Goal: Book appointment/travel/reservation

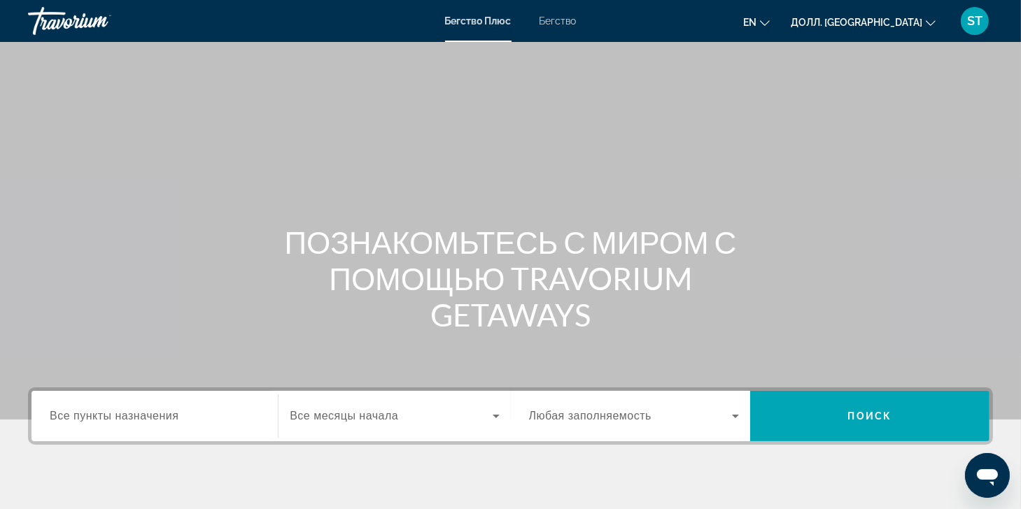
click at [122, 419] on span "Все пункты назначения" at bounding box center [114, 416] width 129 height 12
click at [122, 419] on input "Пункт назначения Все пункты назначения" at bounding box center [155, 417] width 210 height 17
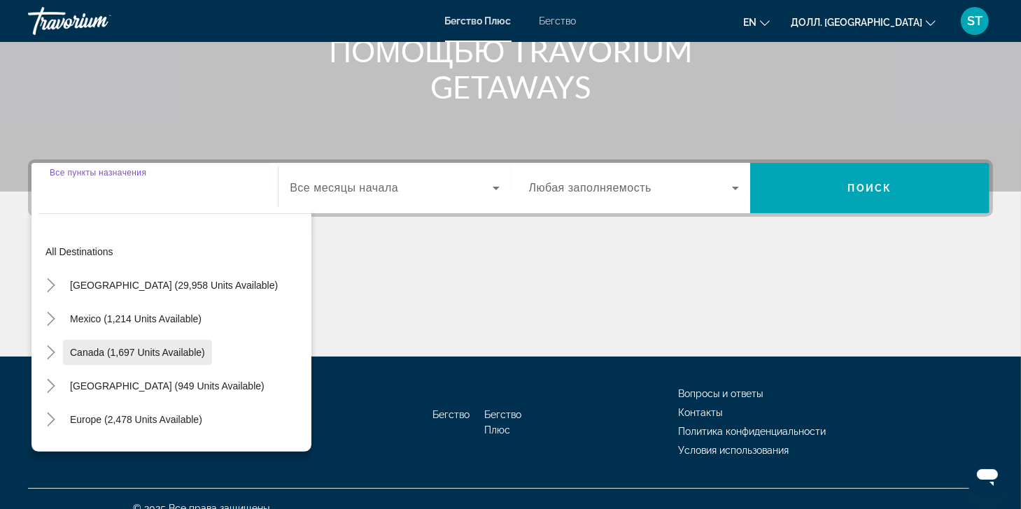
scroll to position [246, 0]
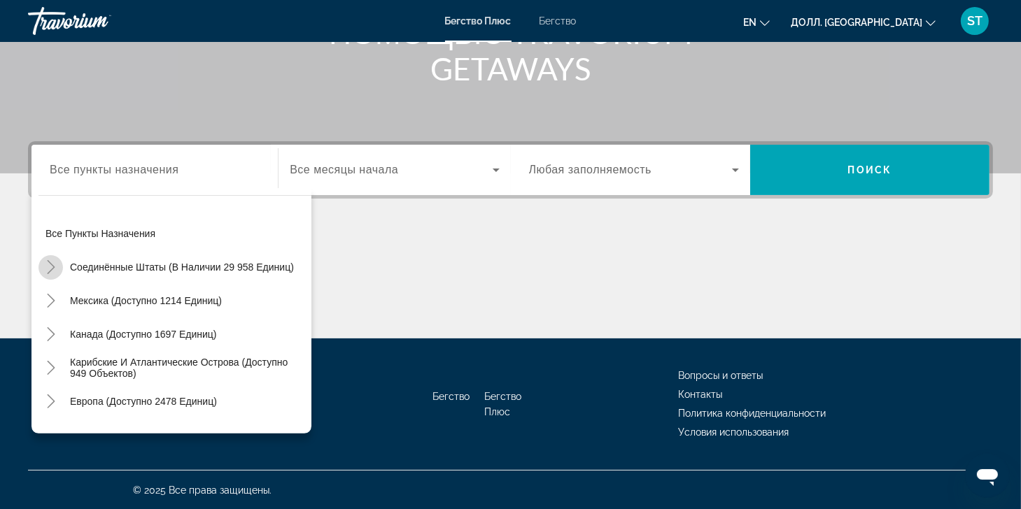
click at [48, 260] on icon "Переключить на США (доступно 29 958 единиц)" at bounding box center [51, 267] width 8 height 14
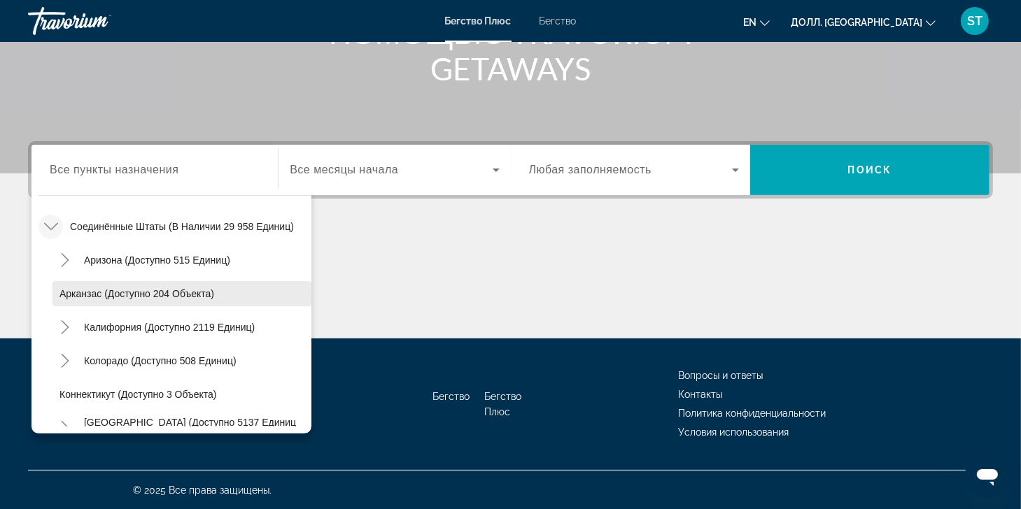
scroll to position [111, 0]
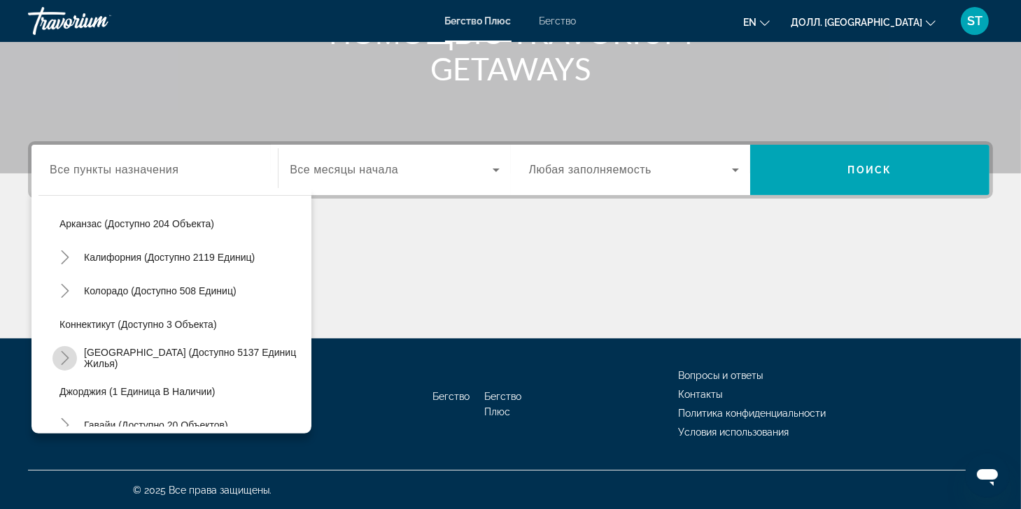
click at [65, 354] on icon "Переключить на Флориду (доступно 5137 единиц)" at bounding box center [65, 358] width 8 height 14
click at [64, 352] on icon "Переключить на Флориду (доступно 5137 единиц)" at bounding box center [65, 358] width 14 height 14
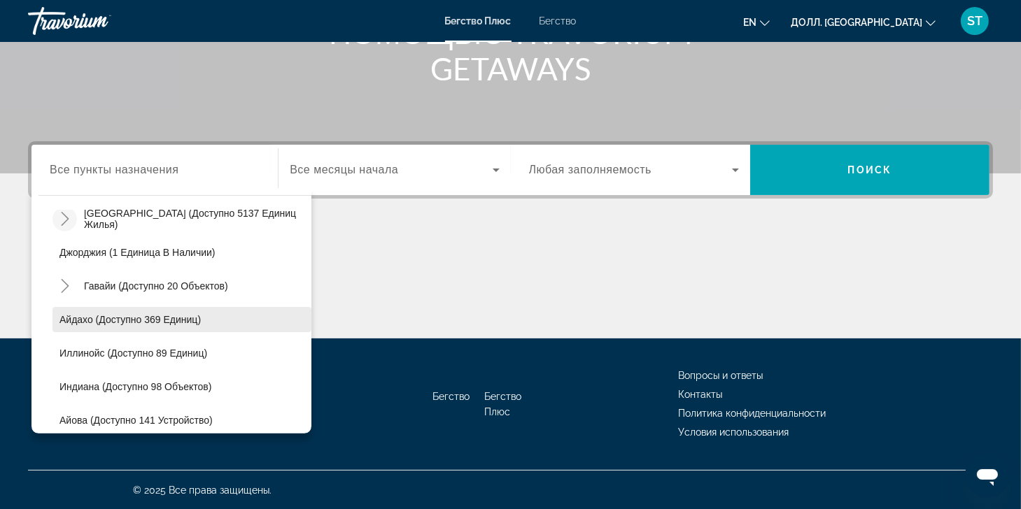
scroll to position [250, 0]
click at [62, 218] on icon "Переключить на Флориду (доступно 5137 единиц)" at bounding box center [65, 218] width 14 height 14
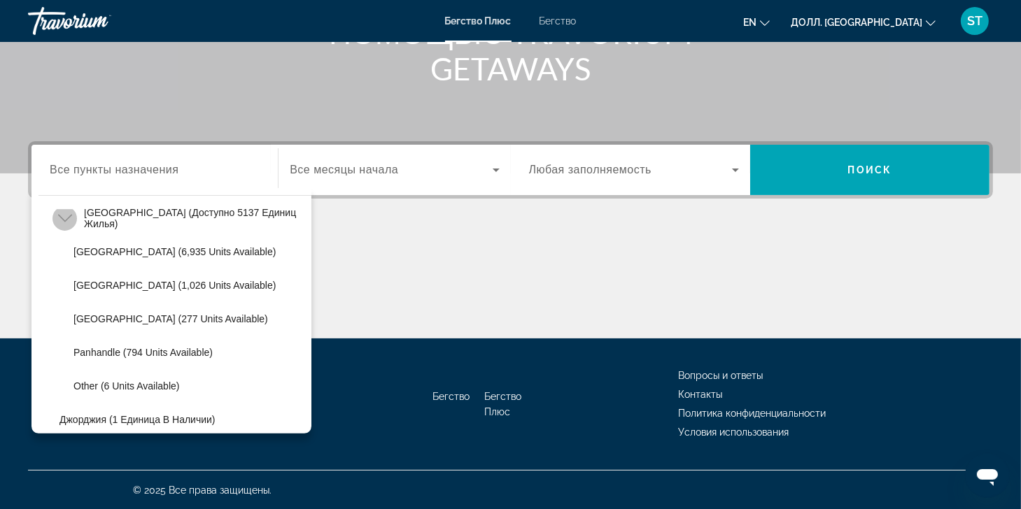
click at [62, 218] on icon "Переключить на Флориду (доступно 5137 единиц)" at bounding box center [64, 219] width 14 height 8
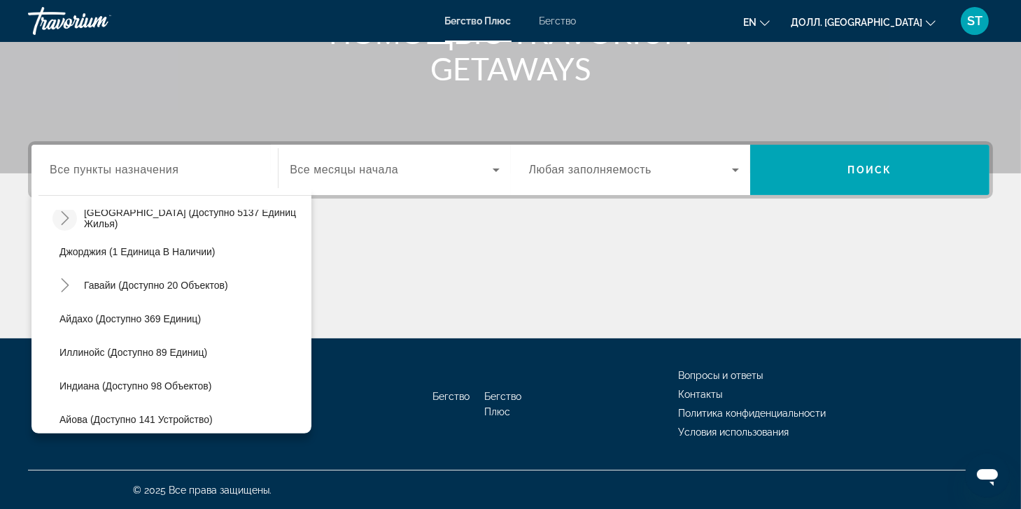
click at [62, 218] on icon "Переключить на Флориду (доступно 5137 единиц)" at bounding box center [65, 218] width 14 height 14
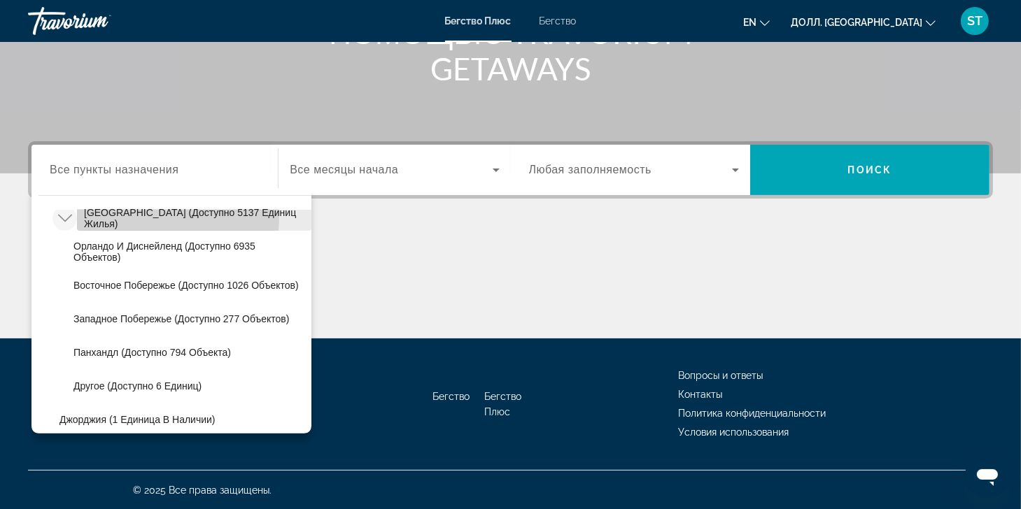
click at [106, 213] on span "[GEOGRAPHIC_DATA] (доступно 5137 единиц жилья)" at bounding box center [194, 218] width 220 height 22
type input "**********"
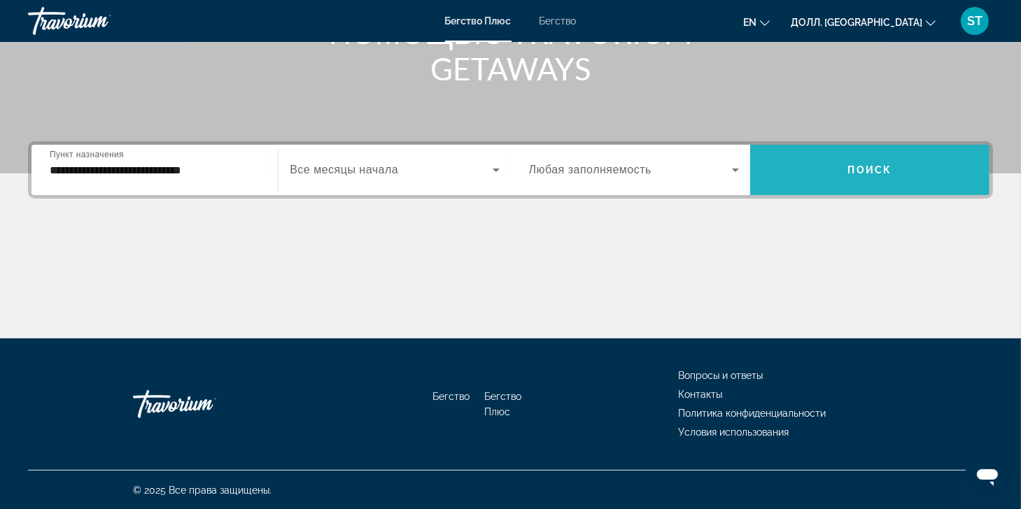
click at [884, 175] on span "Виджет поиска" at bounding box center [869, 170] width 239 height 34
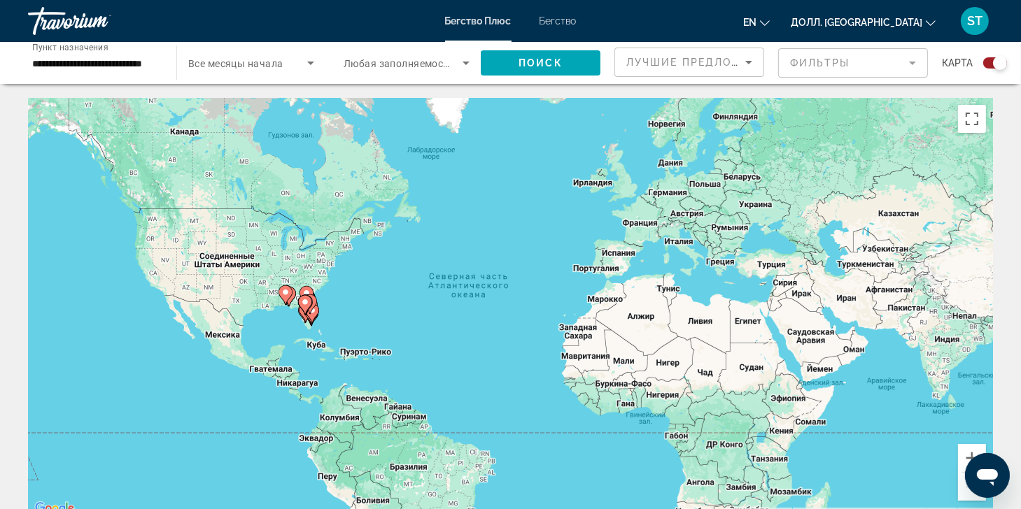
click at [988, 63] on div "Виджет поиска" at bounding box center [995, 62] width 24 height 11
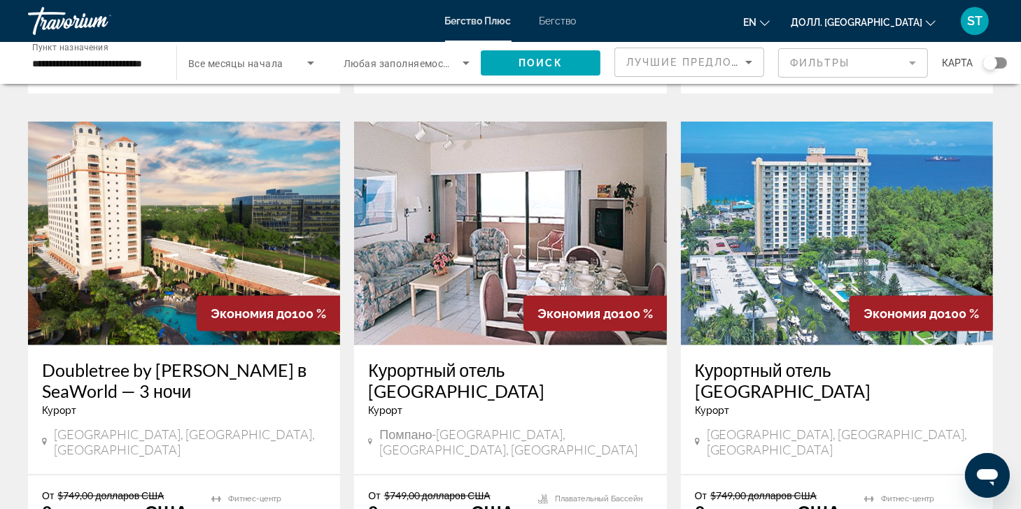
scroll to position [1672, 0]
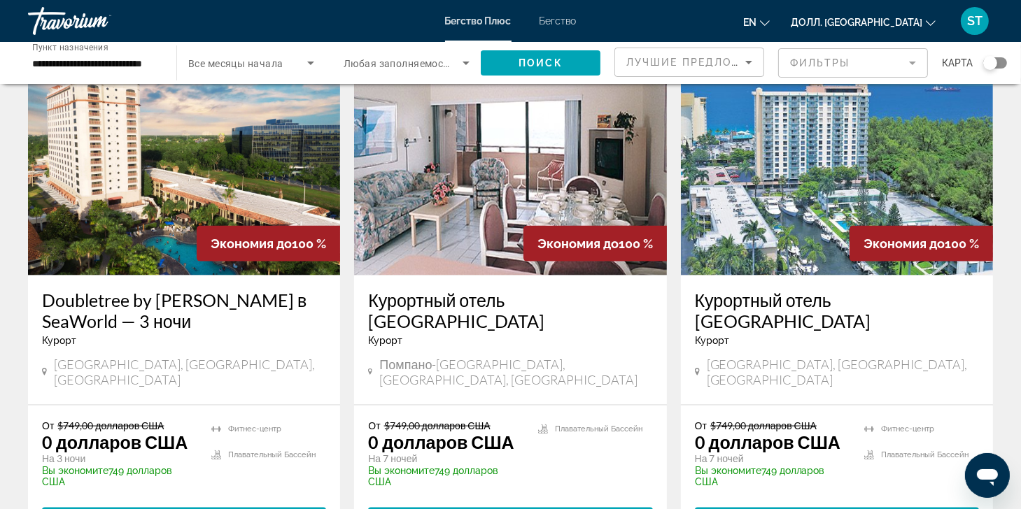
click at [821, 164] on img "Основное содержание" at bounding box center [837, 164] width 312 height 224
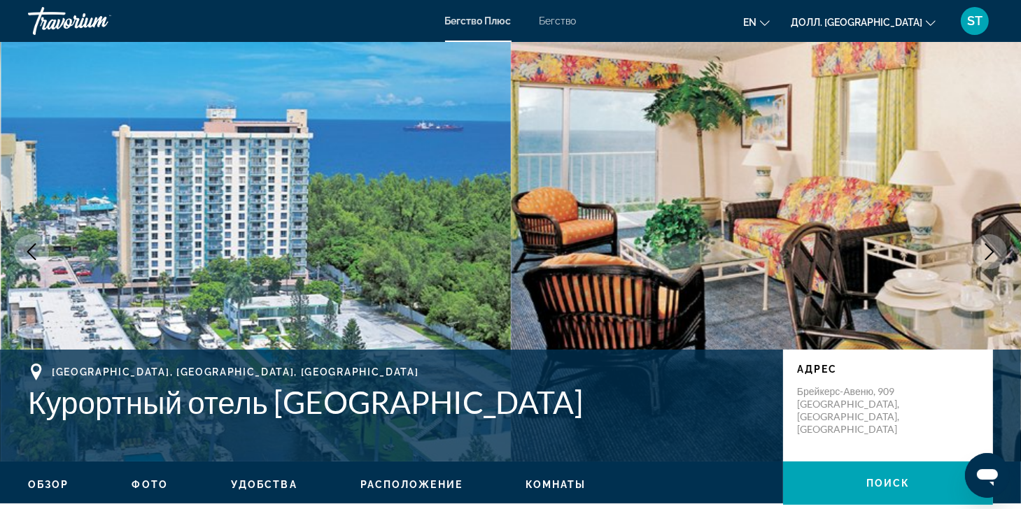
click at [990, 251] on icon "Следующее изображение" at bounding box center [989, 251] width 17 height 17
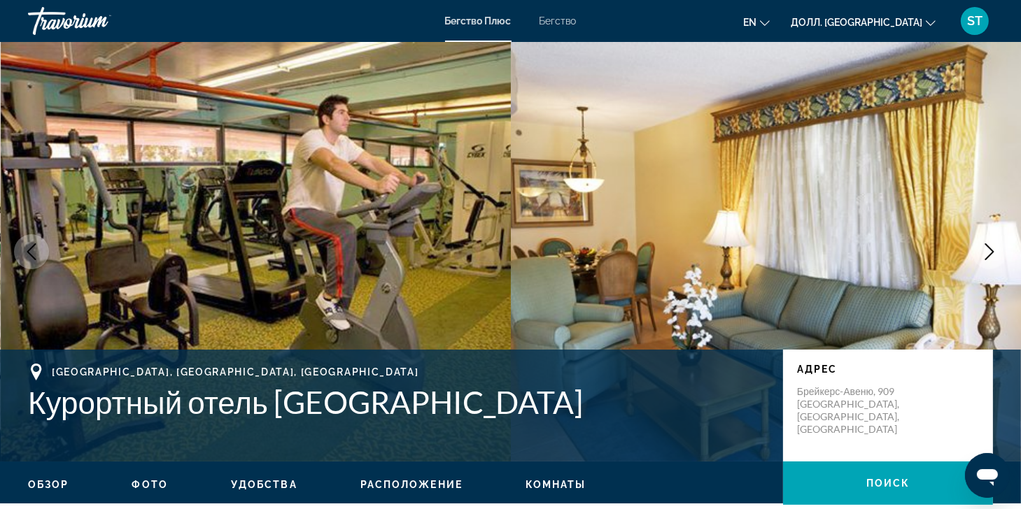
click at [990, 251] on icon "Следующее изображение" at bounding box center [989, 251] width 17 height 17
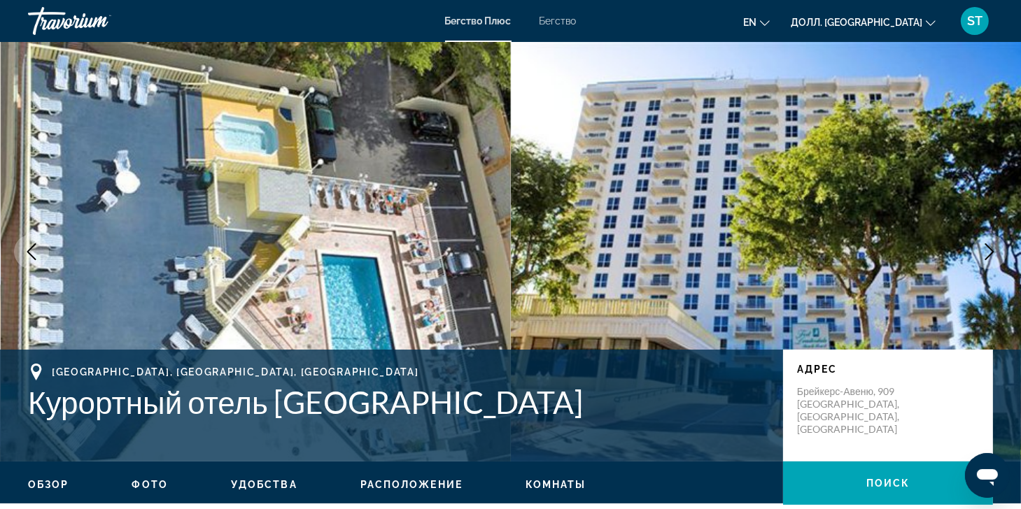
click at [990, 251] on icon "Следующее изображение" at bounding box center [989, 251] width 17 height 17
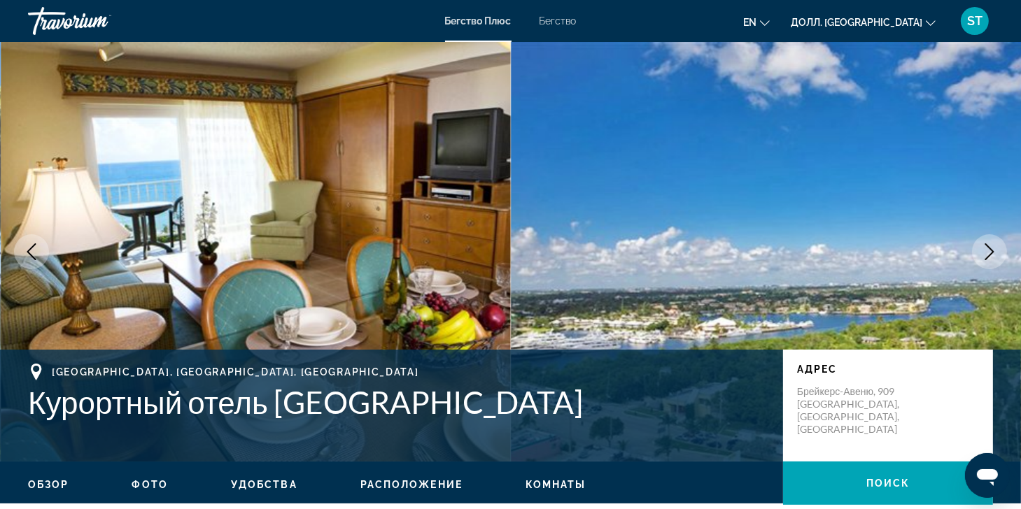
click at [991, 251] on icon "Следующее изображение" at bounding box center [989, 251] width 17 height 17
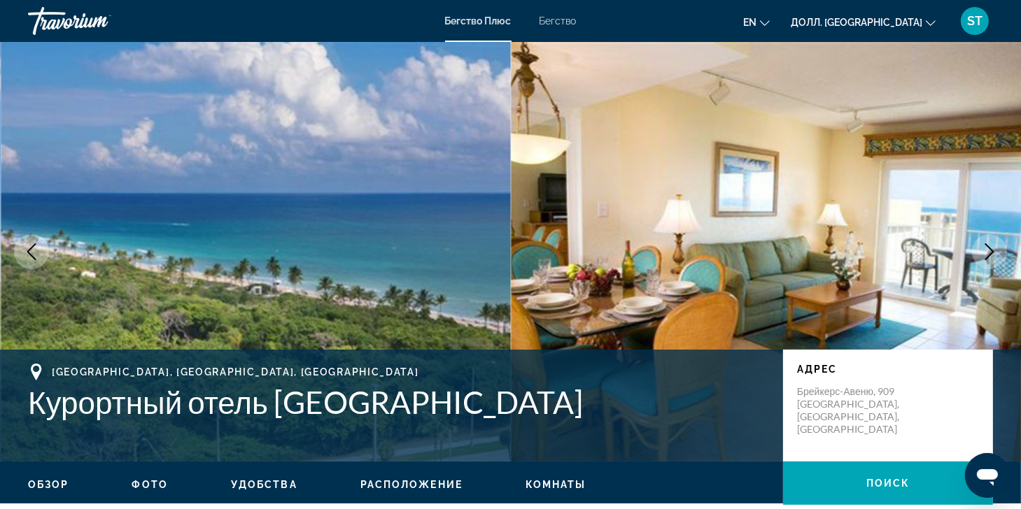
click at [990, 251] on icon "Следующее изображение" at bounding box center [989, 251] width 17 height 17
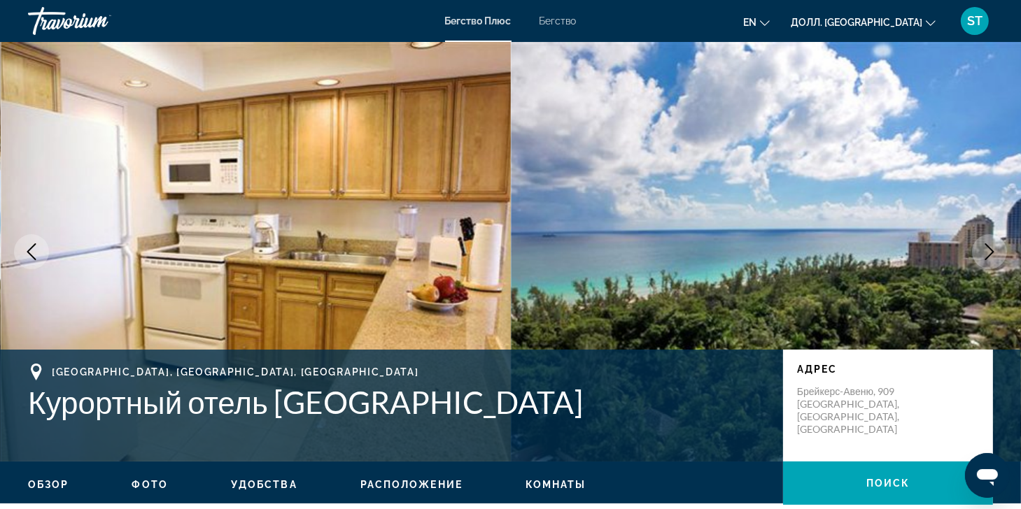
click at [1001, 251] on button "Следующее изображение" at bounding box center [989, 251] width 35 height 35
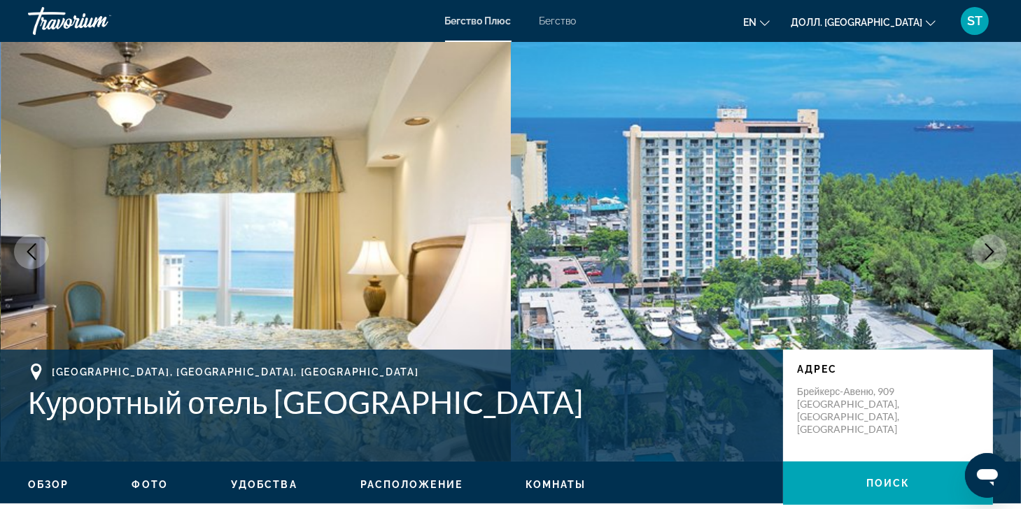
click at [1002, 230] on img "Основное содержание" at bounding box center [766, 252] width 511 height 420
click at [998, 251] on button "Следующее изображение" at bounding box center [989, 251] width 35 height 35
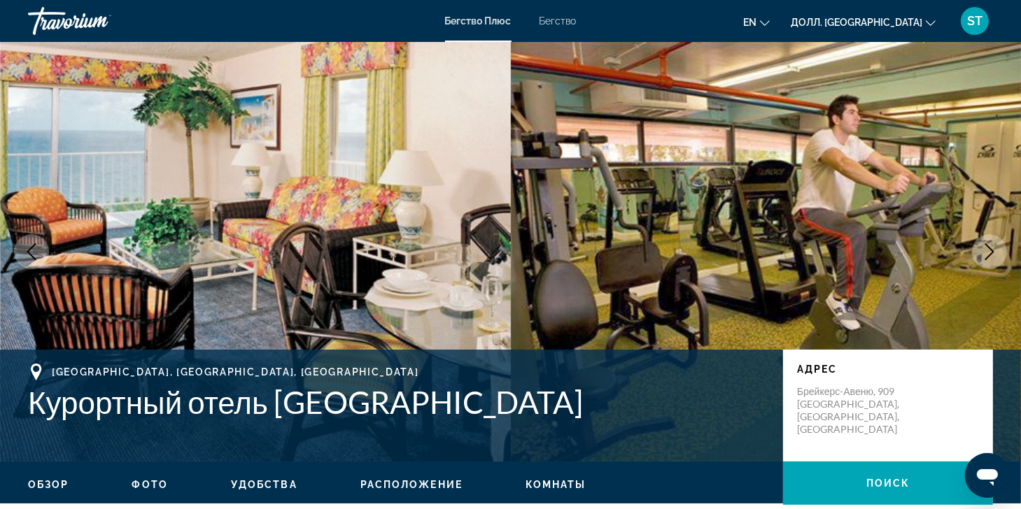
click at [991, 253] on icon "Следующее изображение" at bounding box center [989, 251] width 9 height 17
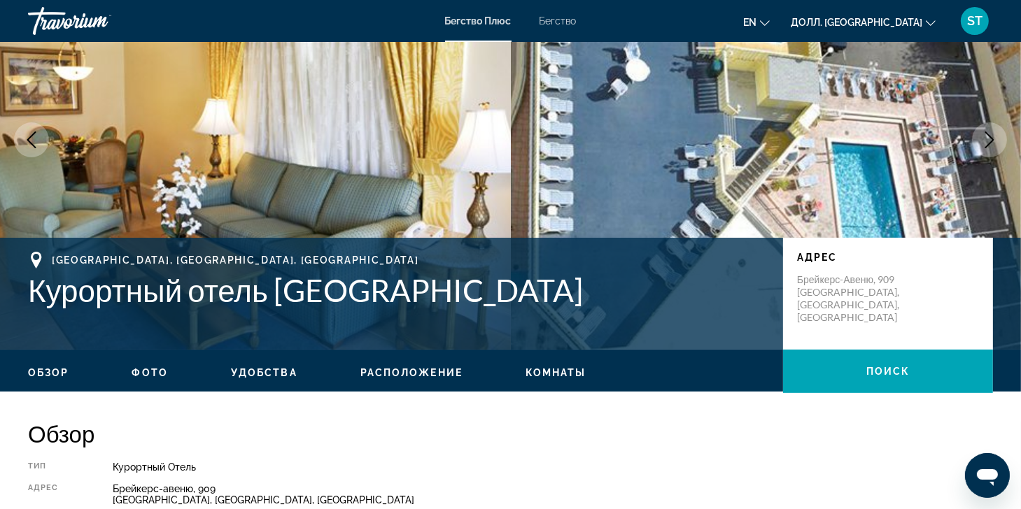
scroll to position [210, 0]
